Goal: Navigation & Orientation: Find specific page/section

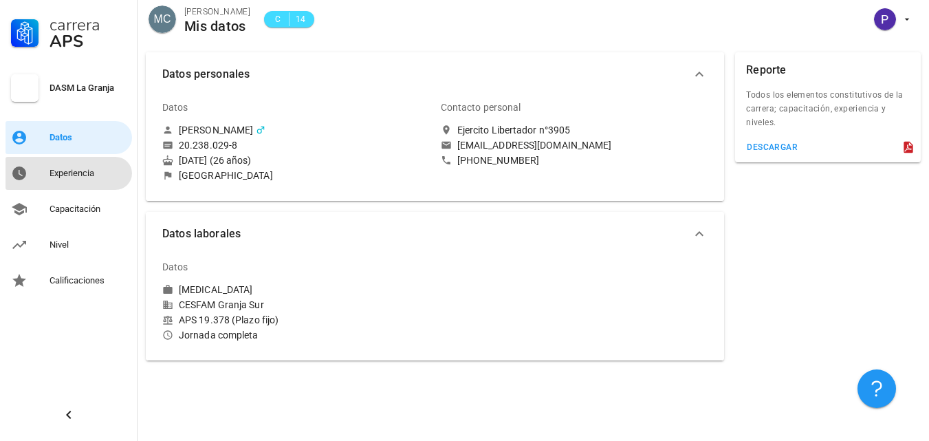
click at [86, 176] on div "Experiencia" at bounding box center [88, 173] width 77 height 11
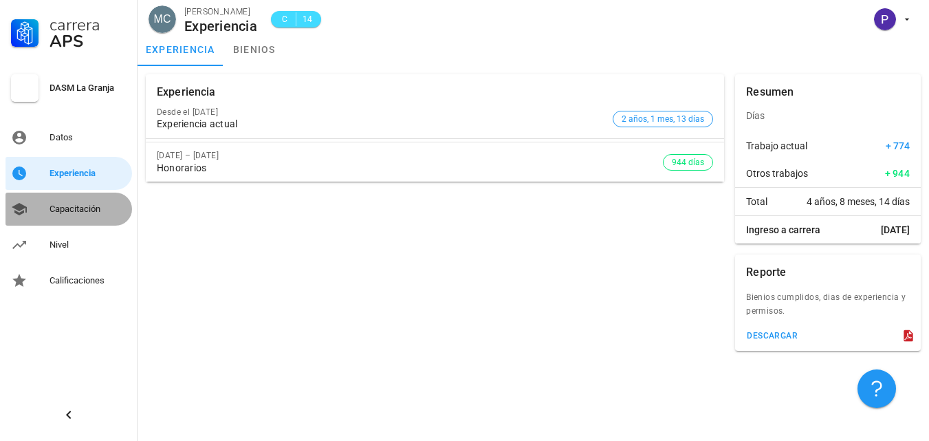
click at [52, 210] on div "Capacitación" at bounding box center [88, 209] width 77 height 11
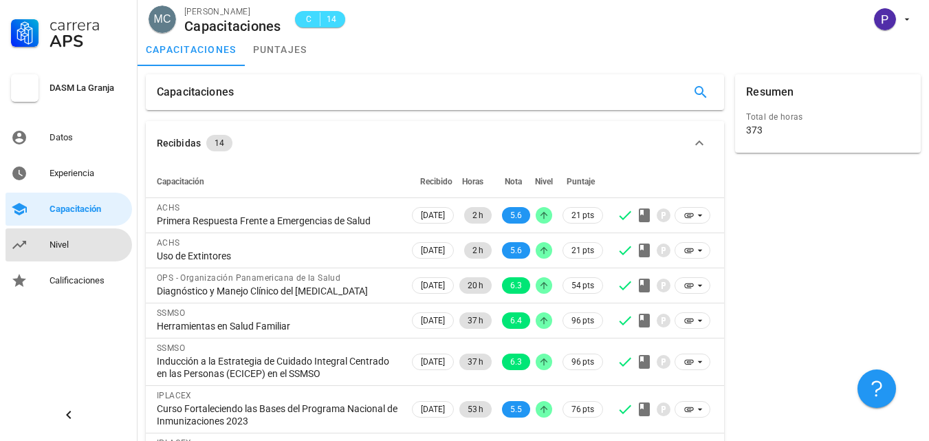
click at [68, 244] on div "Nivel" at bounding box center [88, 244] width 77 height 11
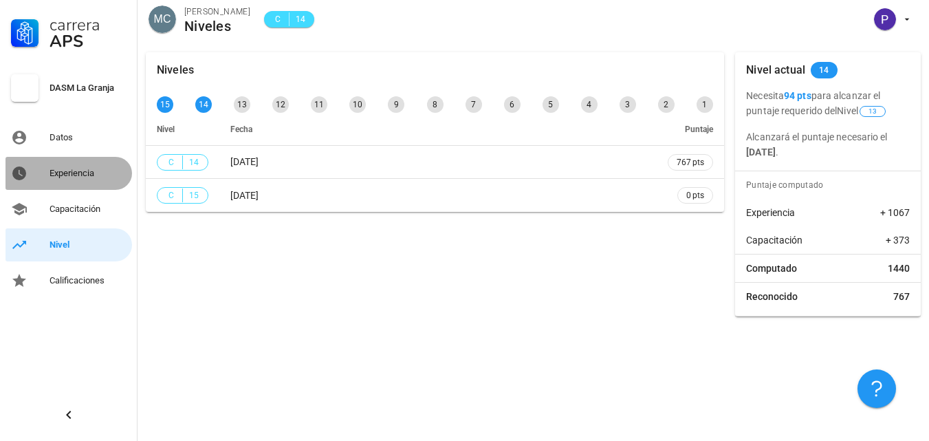
click at [65, 163] on div "Experiencia" at bounding box center [88, 173] width 77 height 22
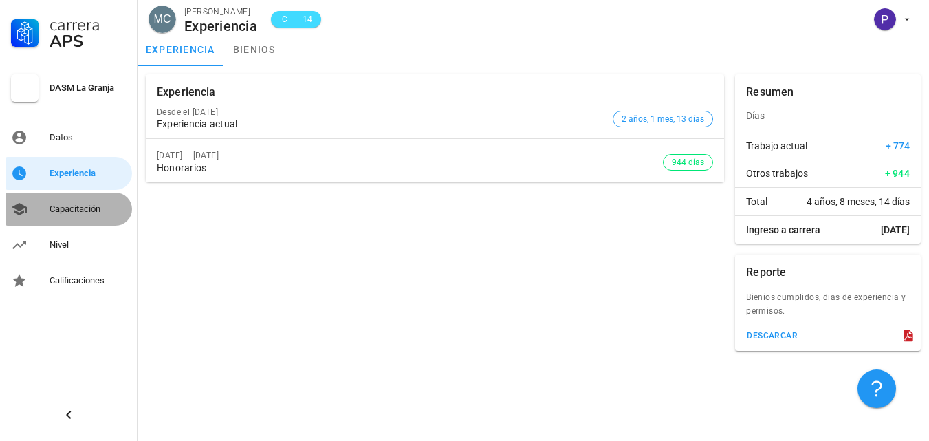
click at [19, 212] on icon at bounding box center [19, 209] width 17 height 17
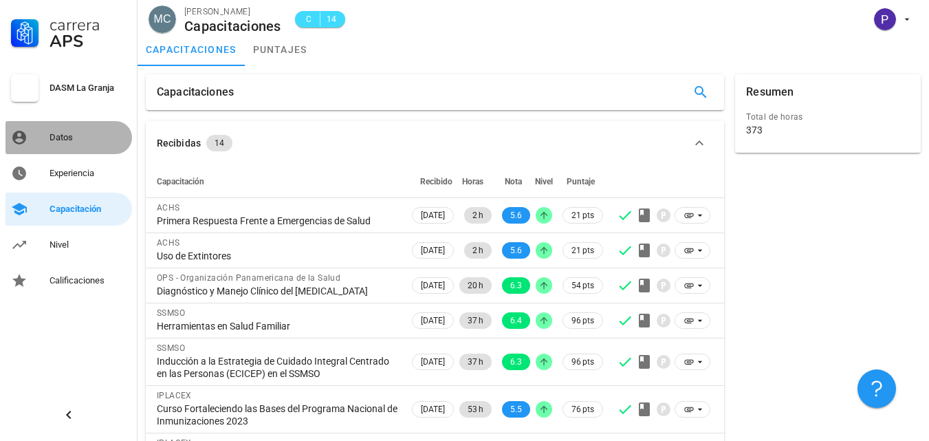
click at [88, 131] on div "Datos" at bounding box center [88, 138] width 77 height 22
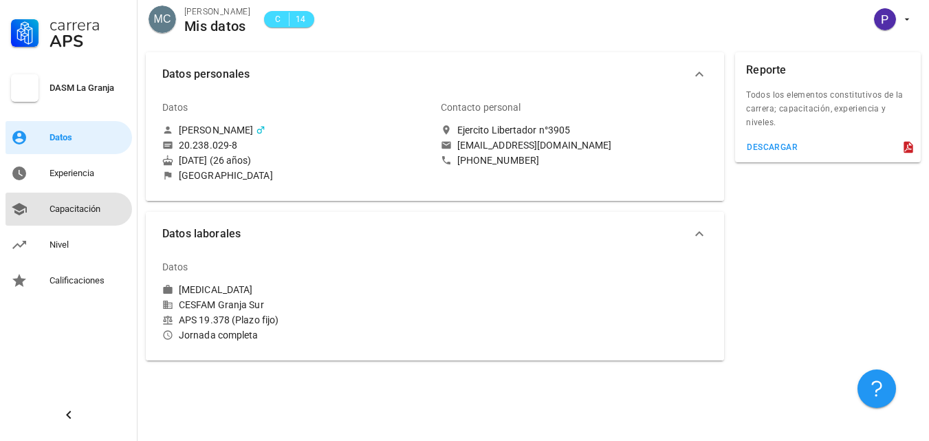
click at [66, 200] on div "Capacitación" at bounding box center [88, 209] width 77 height 22
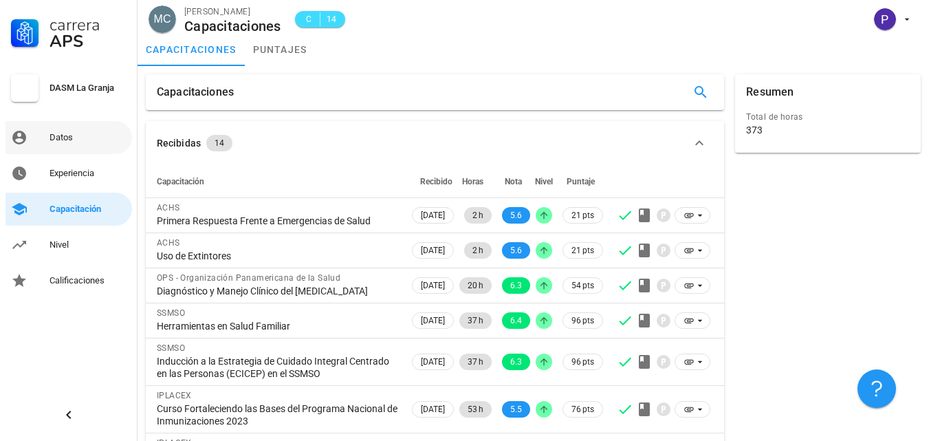
drag, startPoint x: 50, startPoint y: 114, endPoint x: 47, endPoint y: 135, distance: 20.8
click at [47, 133] on div "Carrera APS DASM La Granja Datos Experiencia Capacitación Nivel Calificaciones" at bounding box center [69, 148] width 138 height 297
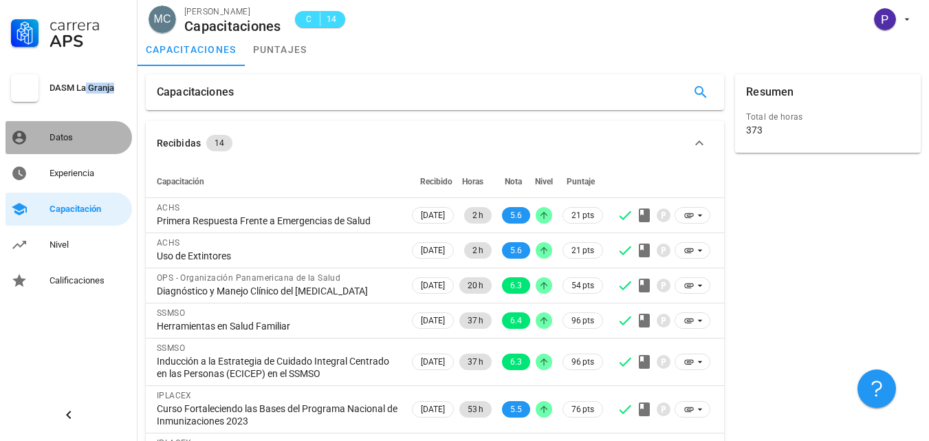
click at [47, 136] on link "Datos" at bounding box center [69, 137] width 127 height 33
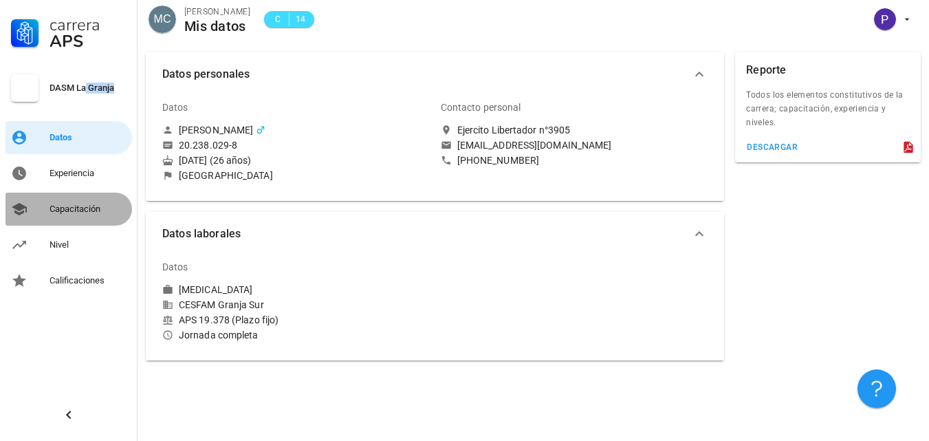
click at [106, 220] on link "Capacitación" at bounding box center [69, 209] width 127 height 33
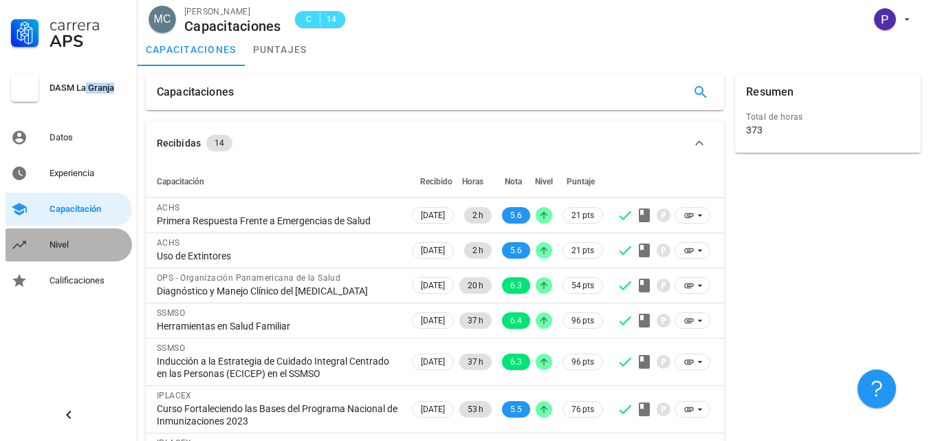
click at [74, 250] on div "Nivel" at bounding box center [88, 245] width 77 height 22
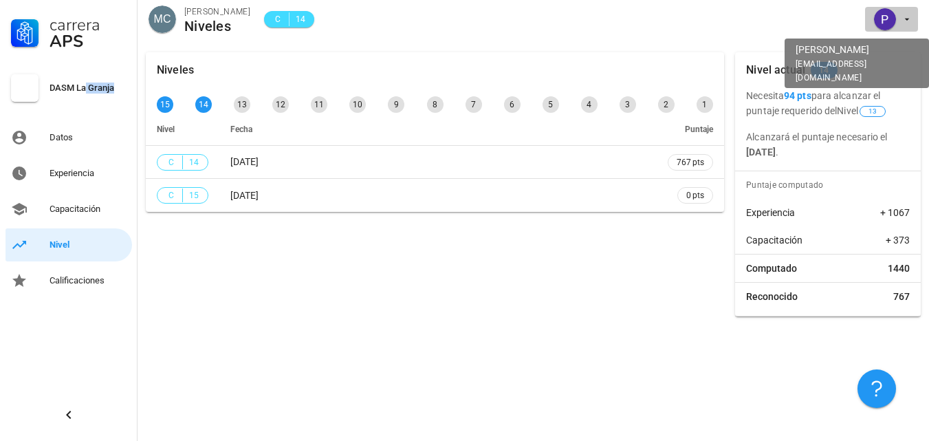
click at [894, 29] on div "avatar" at bounding box center [885, 19] width 22 height 22
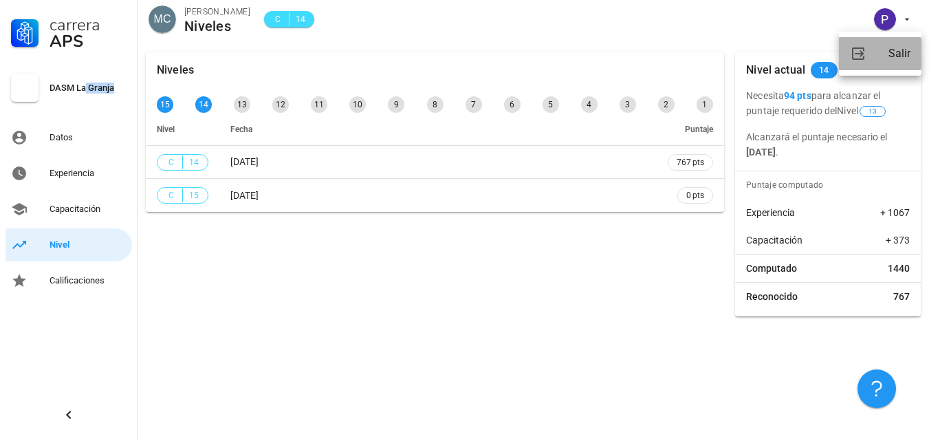
click at [892, 60] on div "Salir" at bounding box center [900, 54] width 22 height 28
